Goal: Navigation & Orientation: Find specific page/section

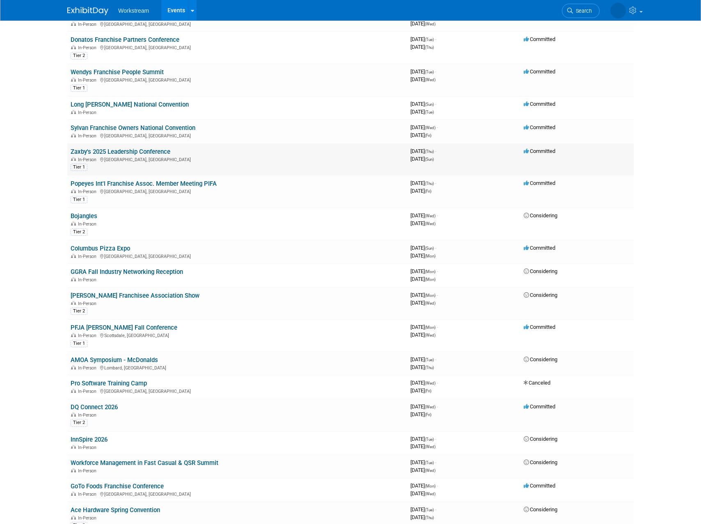
scroll to position [256, 0]
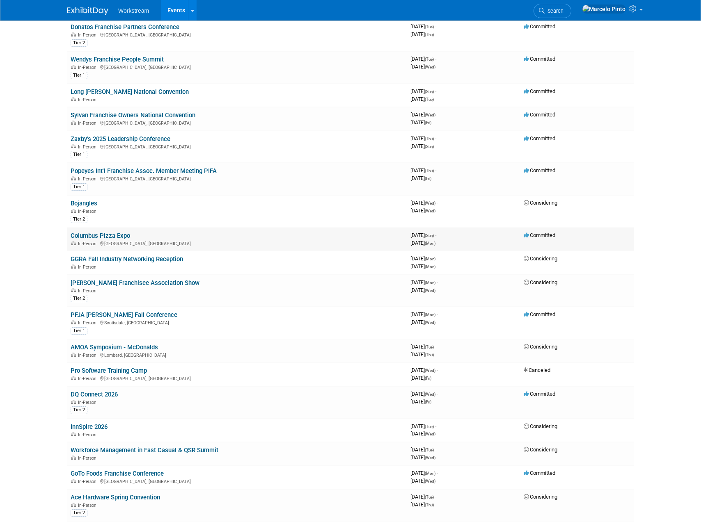
click at [122, 236] on link "Columbus Pizza Expo" at bounding box center [100, 235] width 59 height 7
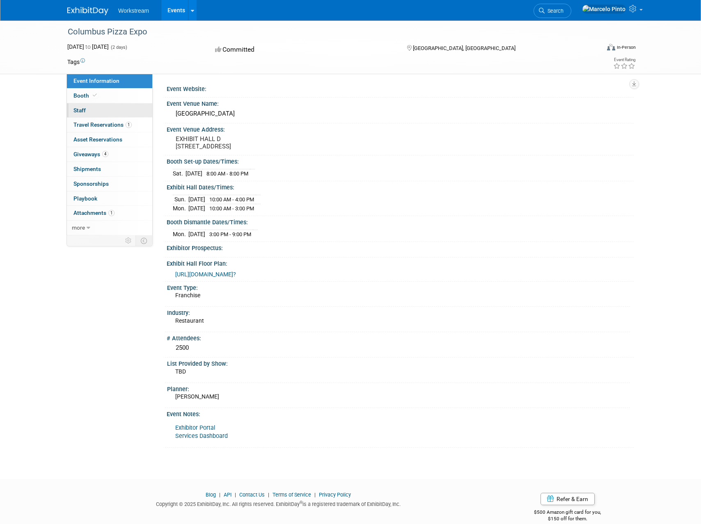
click at [107, 104] on link "0 Staff 0" at bounding box center [109, 110] width 85 height 14
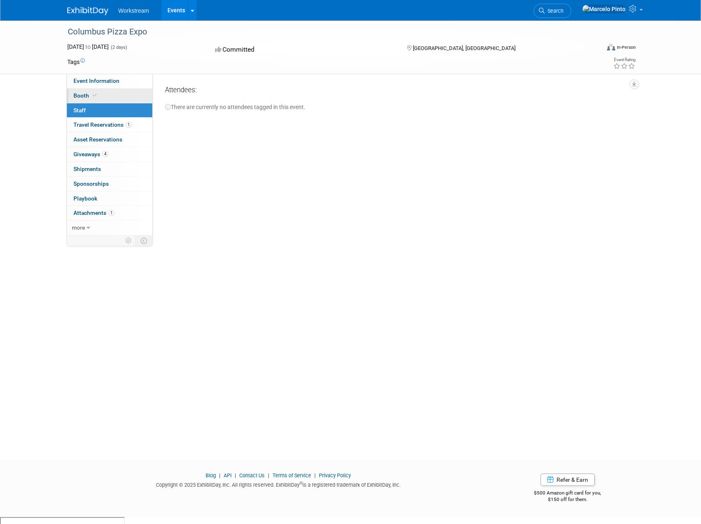
click at [109, 94] on link "Booth" at bounding box center [109, 96] width 85 height 14
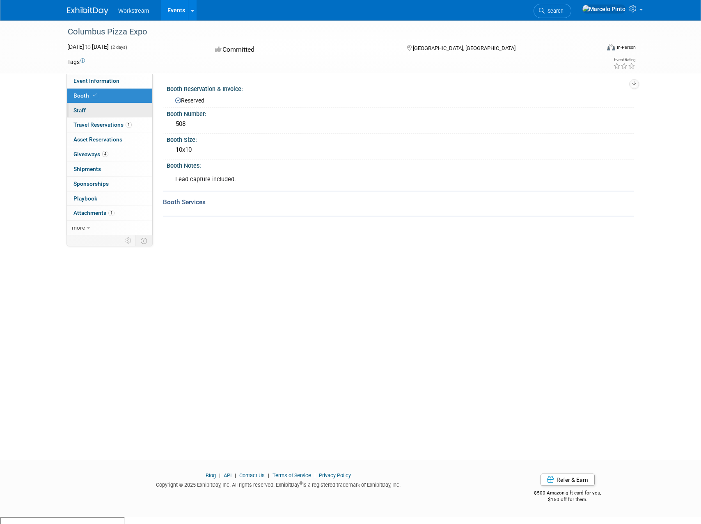
click at [110, 108] on link "0 Staff 0" at bounding box center [109, 110] width 85 height 14
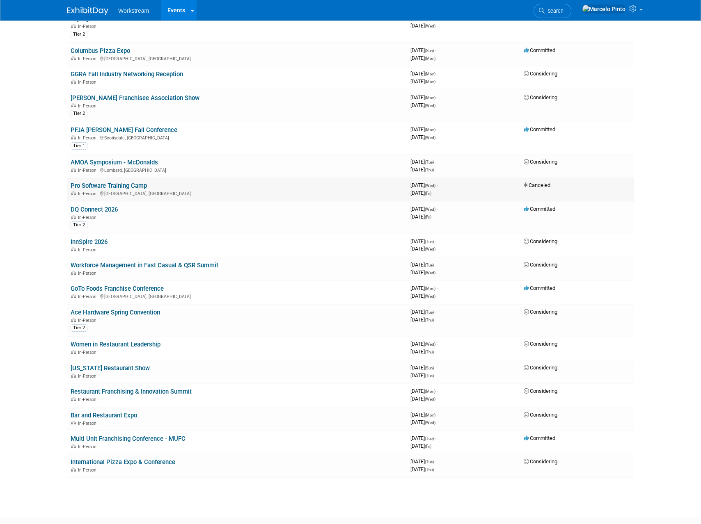
scroll to position [446, 0]
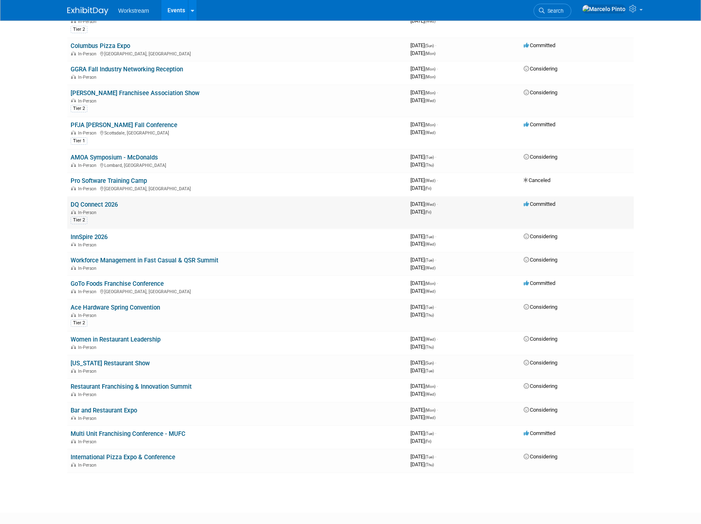
click at [103, 204] on link "DQ Connect 2026" at bounding box center [94, 204] width 47 height 7
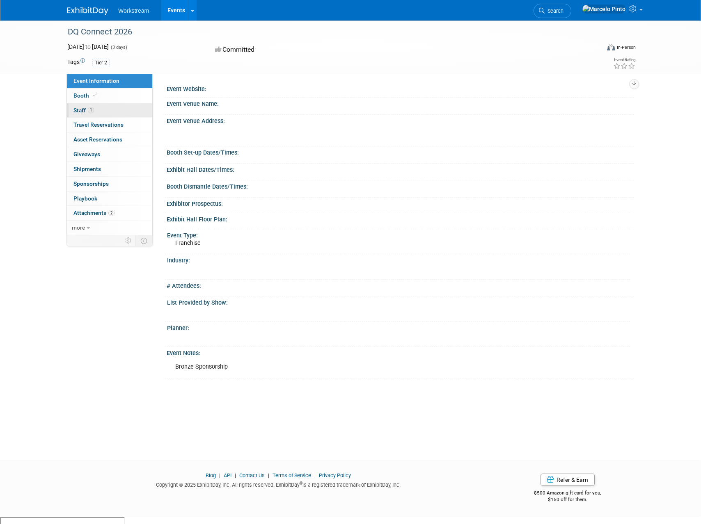
click at [121, 112] on link "1 Staff 1" at bounding box center [109, 110] width 85 height 14
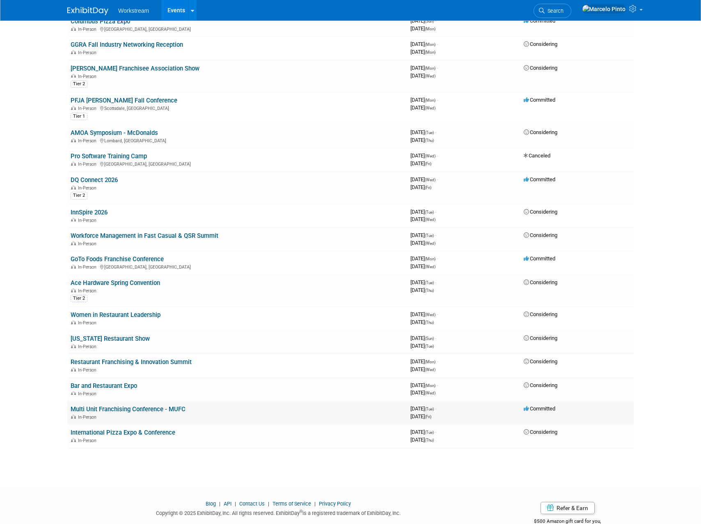
scroll to position [472, 0]
click at [134, 387] on link "Bar and Restaurant Expo" at bounding box center [104, 384] width 66 height 7
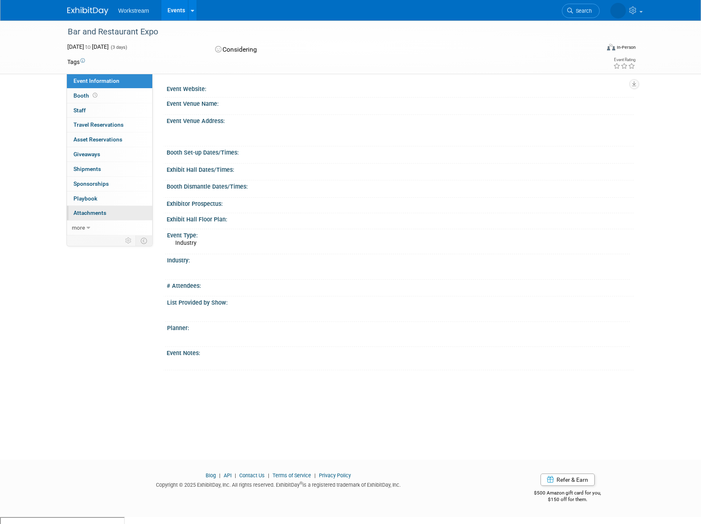
click at [123, 211] on link "0 Attachments 0" at bounding box center [109, 213] width 85 height 14
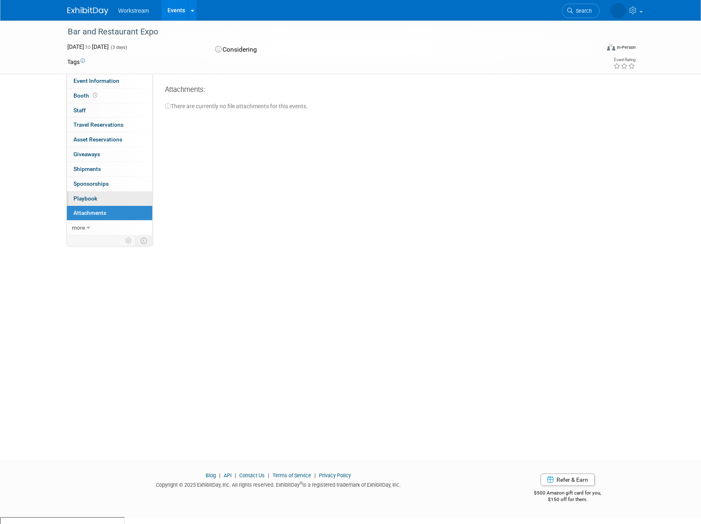
click at [123, 202] on link "0 Playbook 0" at bounding box center [109, 199] width 85 height 14
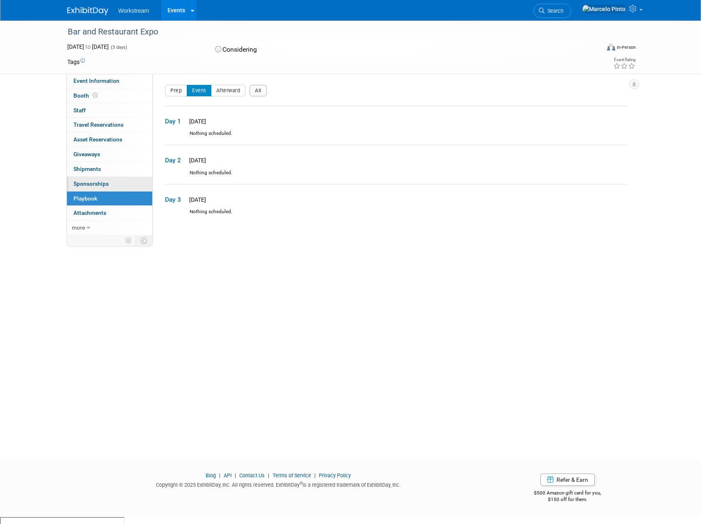
click at [123, 185] on link "0 Sponsorships 0" at bounding box center [109, 184] width 85 height 14
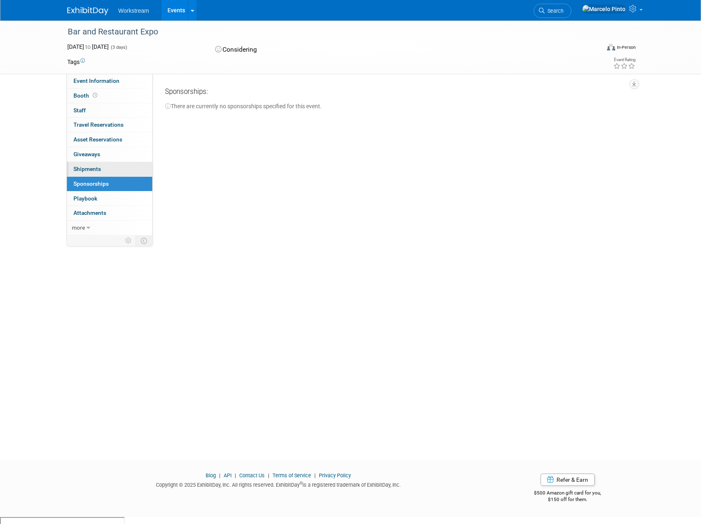
click at [124, 169] on link "0 Shipments 0" at bounding box center [109, 169] width 85 height 14
click at [123, 153] on link "0 Giveaways 0" at bounding box center [109, 154] width 85 height 14
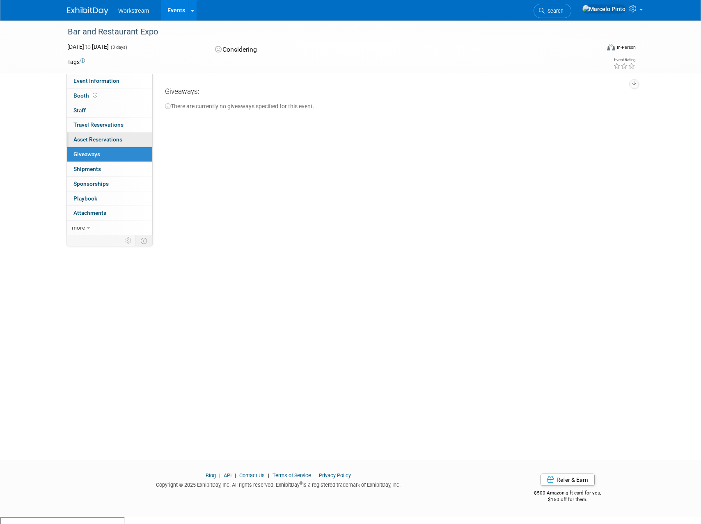
click at [123, 139] on link "0 Asset Reservations 0" at bounding box center [109, 139] width 85 height 14
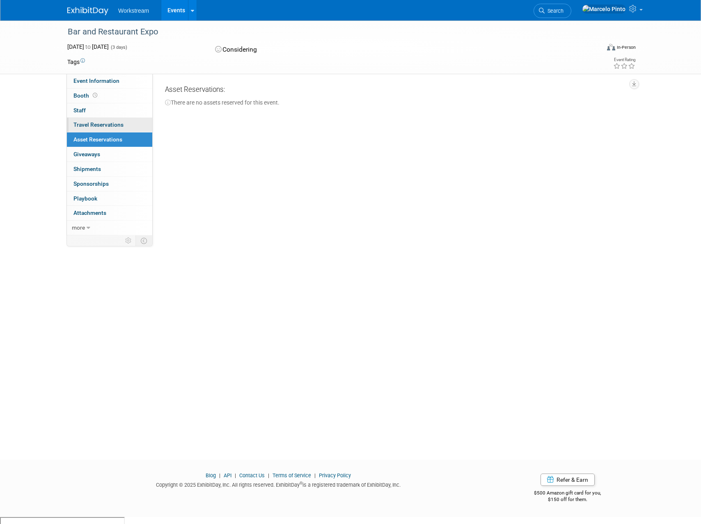
click at [123, 126] on link "0 Travel Reservations 0" at bounding box center [109, 125] width 85 height 14
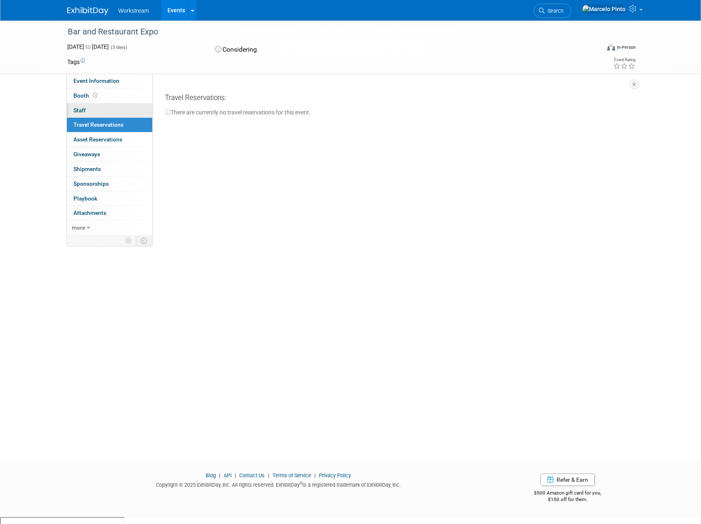
click at [125, 111] on link "0 Staff 0" at bounding box center [109, 110] width 85 height 14
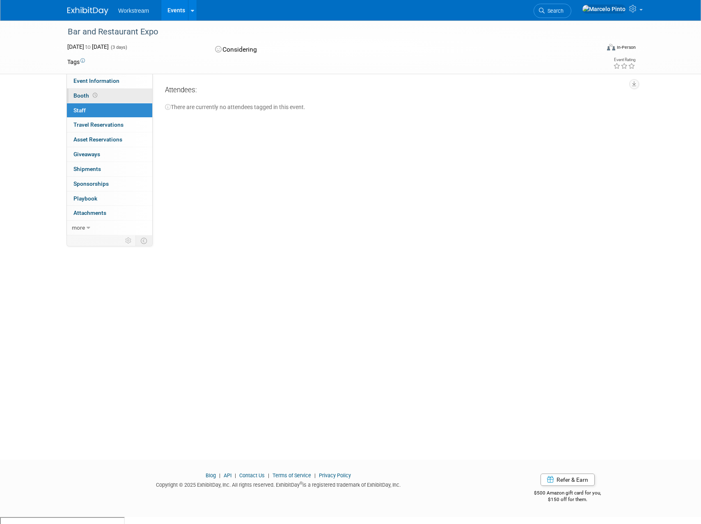
click at [126, 94] on link "Booth" at bounding box center [109, 96] width 85 height 14
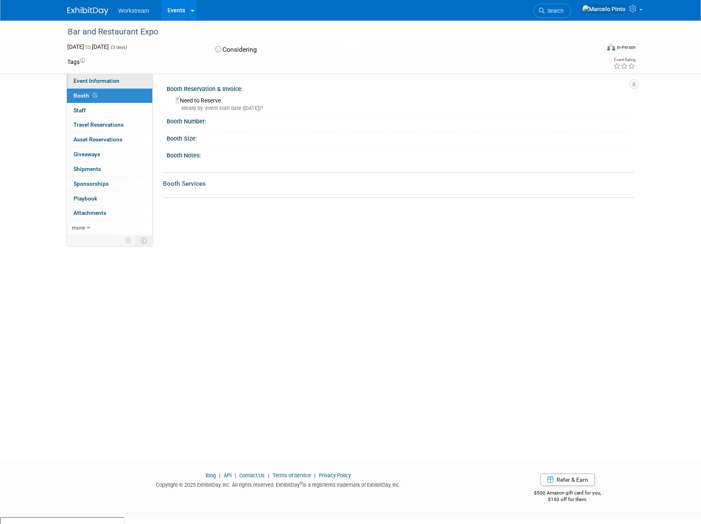
click at [129, 82] on link "Event Information" at bounding box center [109, 81] width 85 height 14
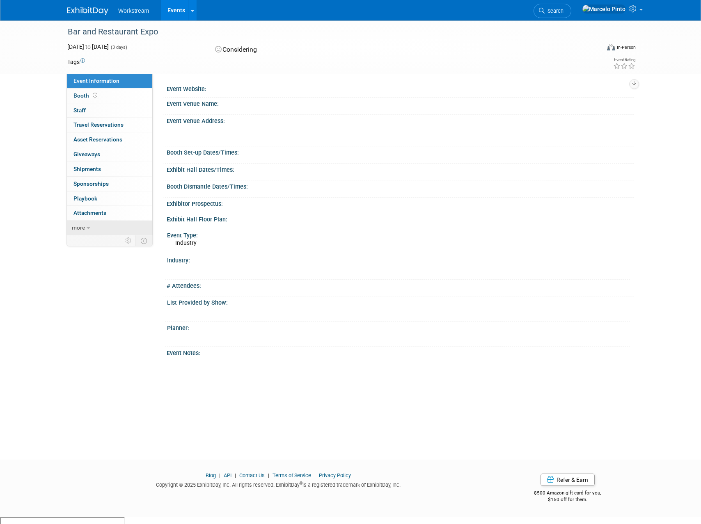
click at [80, 227] on span "more" at bounding box center [78, 227] width 13 height 7
click at [96, 243] on span "Event Binder (.pdf export)" at bounding box center [106, 242] width 66 height 7
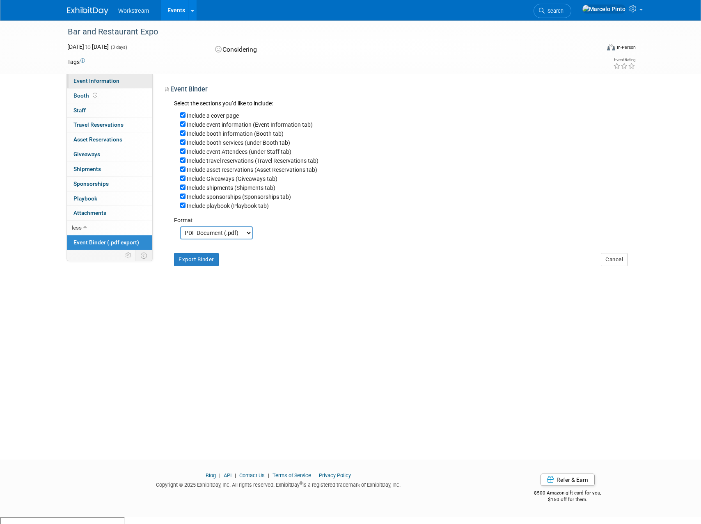
click at [116, 82] on span "Event Information" at bounding box center [96, 81] width 46 height 7
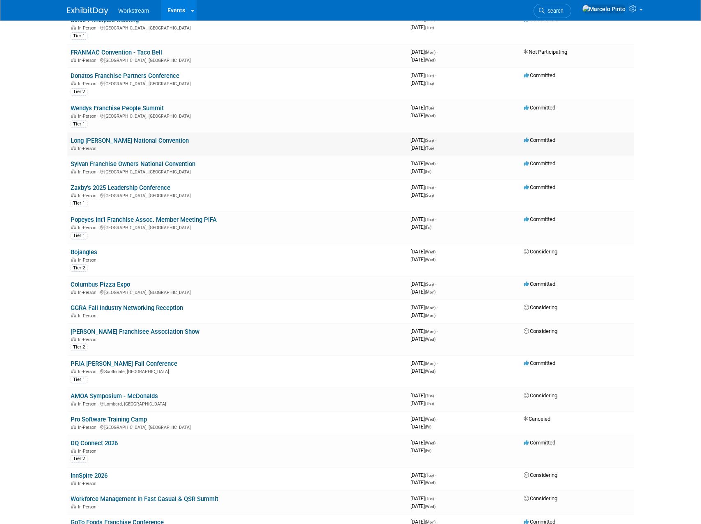
scroll to position [213, 0]
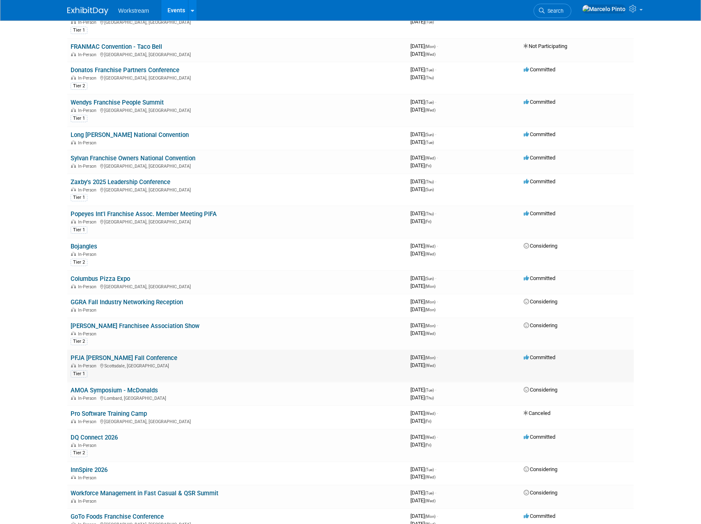
click at [156, 359] on link "PFJA [PERSON_NAME] Fall Conference" at bounding box center [124, 357] width 107 height 7
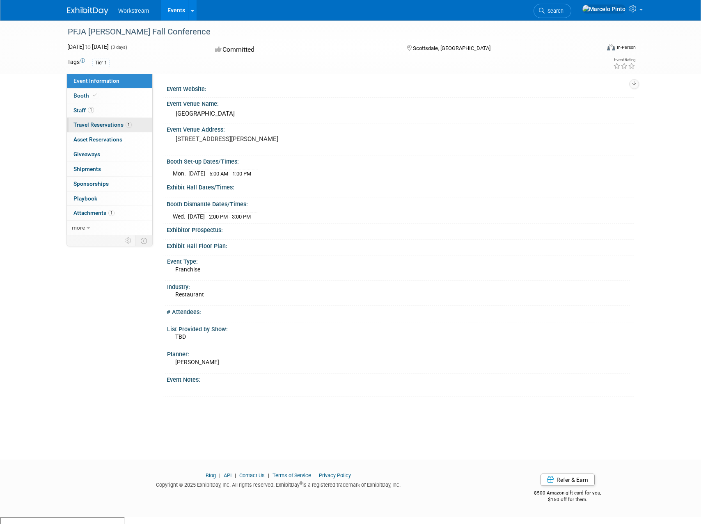
click at [111, 124] on span "Travel Reservations 1" at bounding box center [102, 124] width 58 height 7
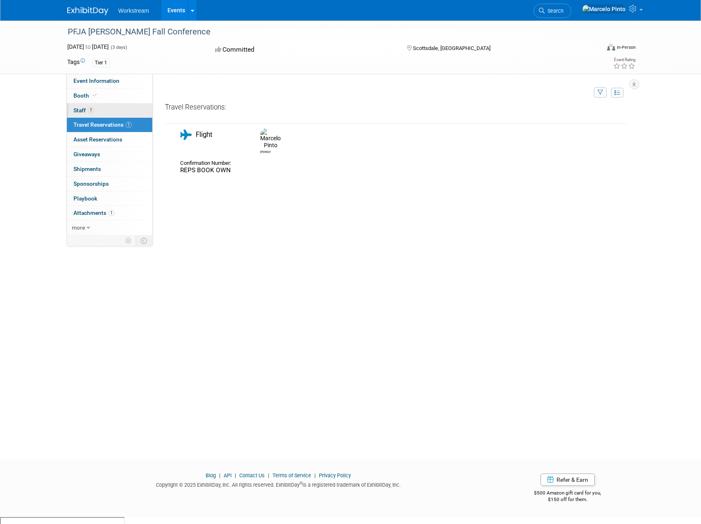
click at [104, 113] on link "1 Staff 1" at bounding box center [109, 110] width 85 height 14
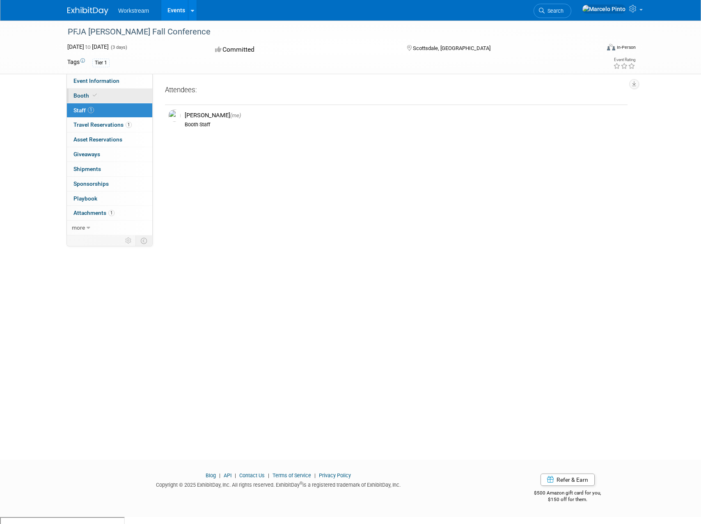
click at [118, 96] on link "Booth" at bounding box center [109, 96] width 85 height 14
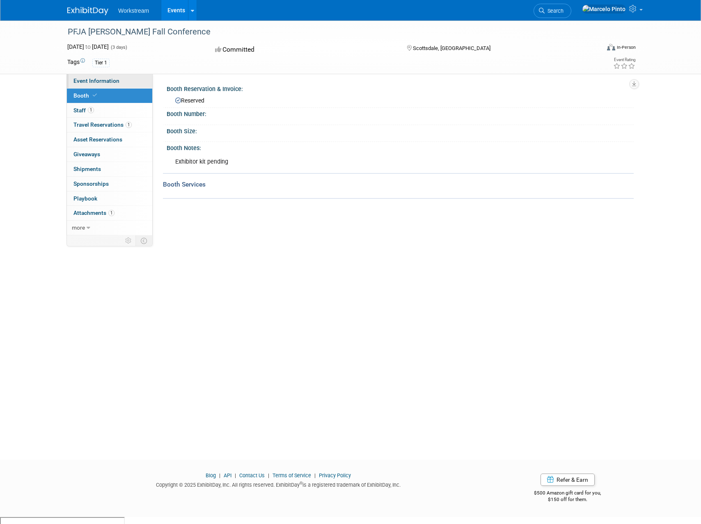
click at [125, 80] on link "Event Information" at bounding box center [109, 81] width 85 height 14
